Goal: Task Accomplishment & Management: Use online tool/utility

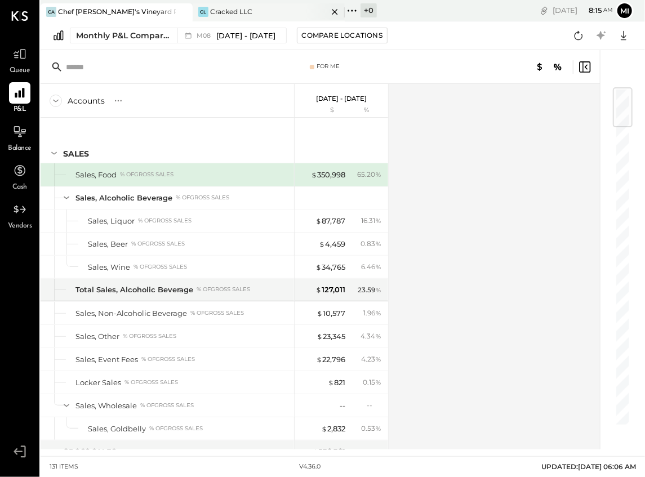
click at [241, 16] on div "CL Cracked LLC" at bounding box center [260, 12] width 135 height 10
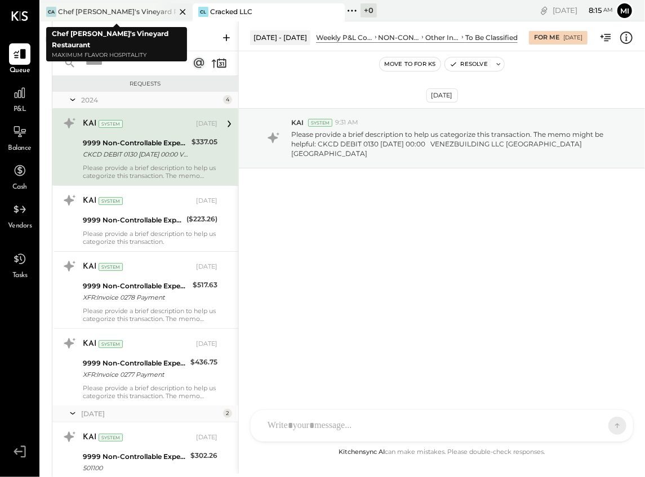
click at [122, 11] on div "Chef [PERSON_NAME]'s Vineyard Restaurant" at bounding box center [117, 12] width 118 height 10
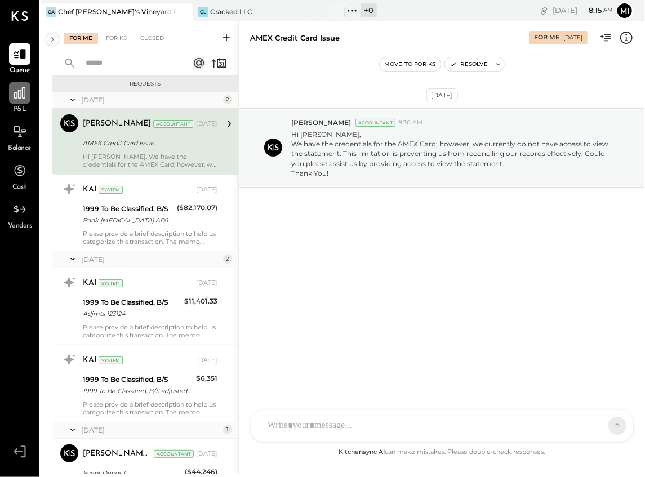
click at [19, 101] on div at bounding box center [19, 92] width 21 height 21
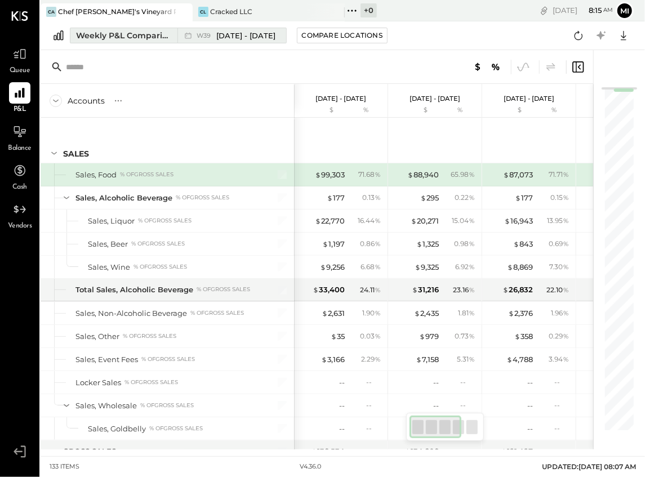
click at [160, 35] on div "Weekly P&L Comparison" at bounding box center [123, 35] width 95 height 11
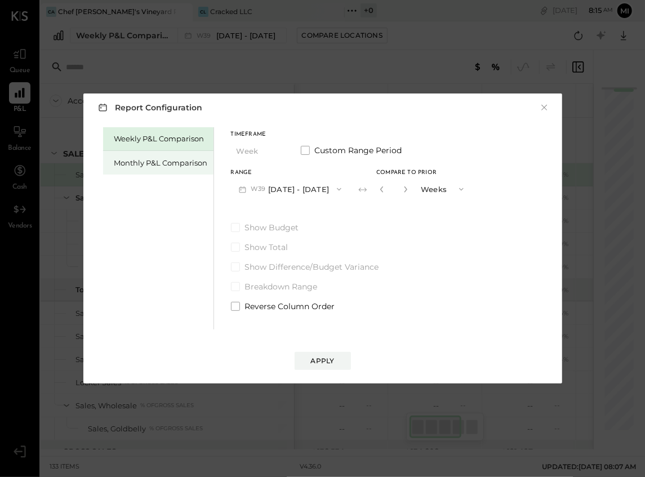
click at [163, 164] on div "Monthly P&L Comparison" at bounding box center [161, 163] width 94 height 11
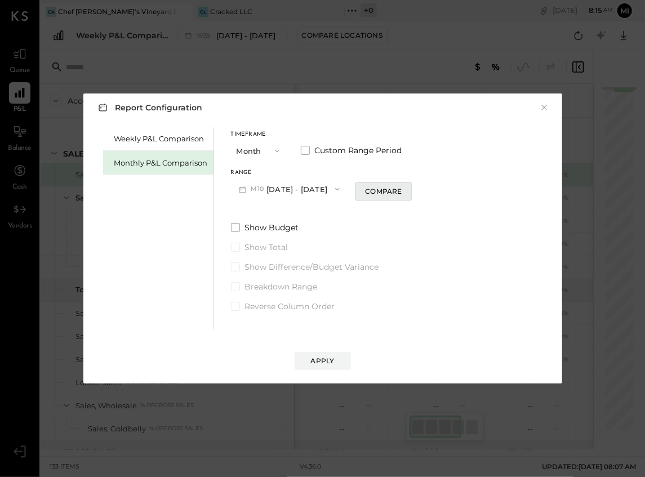
click at [365, 192] on div "Compare" at bounding box center [383, 192] width 37 height 10
click at [377, 187] on icon "button" at bounding box center [380, 189] width 7 height 7
click at [287, 187] on button "M10 [DATE] - [DATE]" at bounding box center [289, 189] width 117 height 21
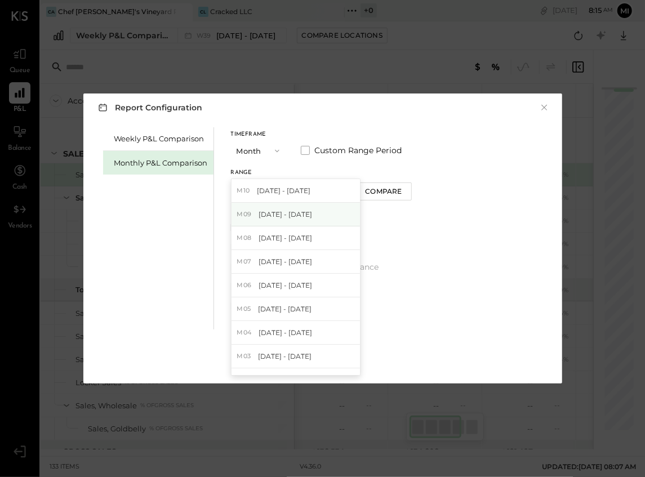
click at [278, 213] on span "[DATE] - [DATE]" at bounding box center [286, 215] width 54 height 10
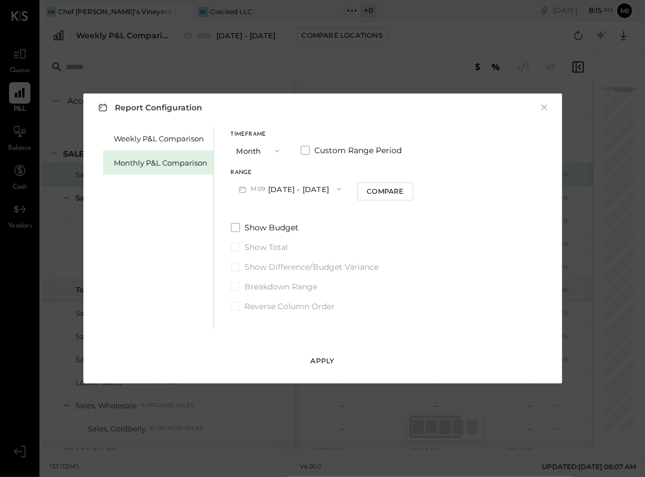
click at [322, 363] on div "Apply" at bounding box center [323, 361] width 24 height 10
